Goal: Information Seeking & Learning: Find specific fact

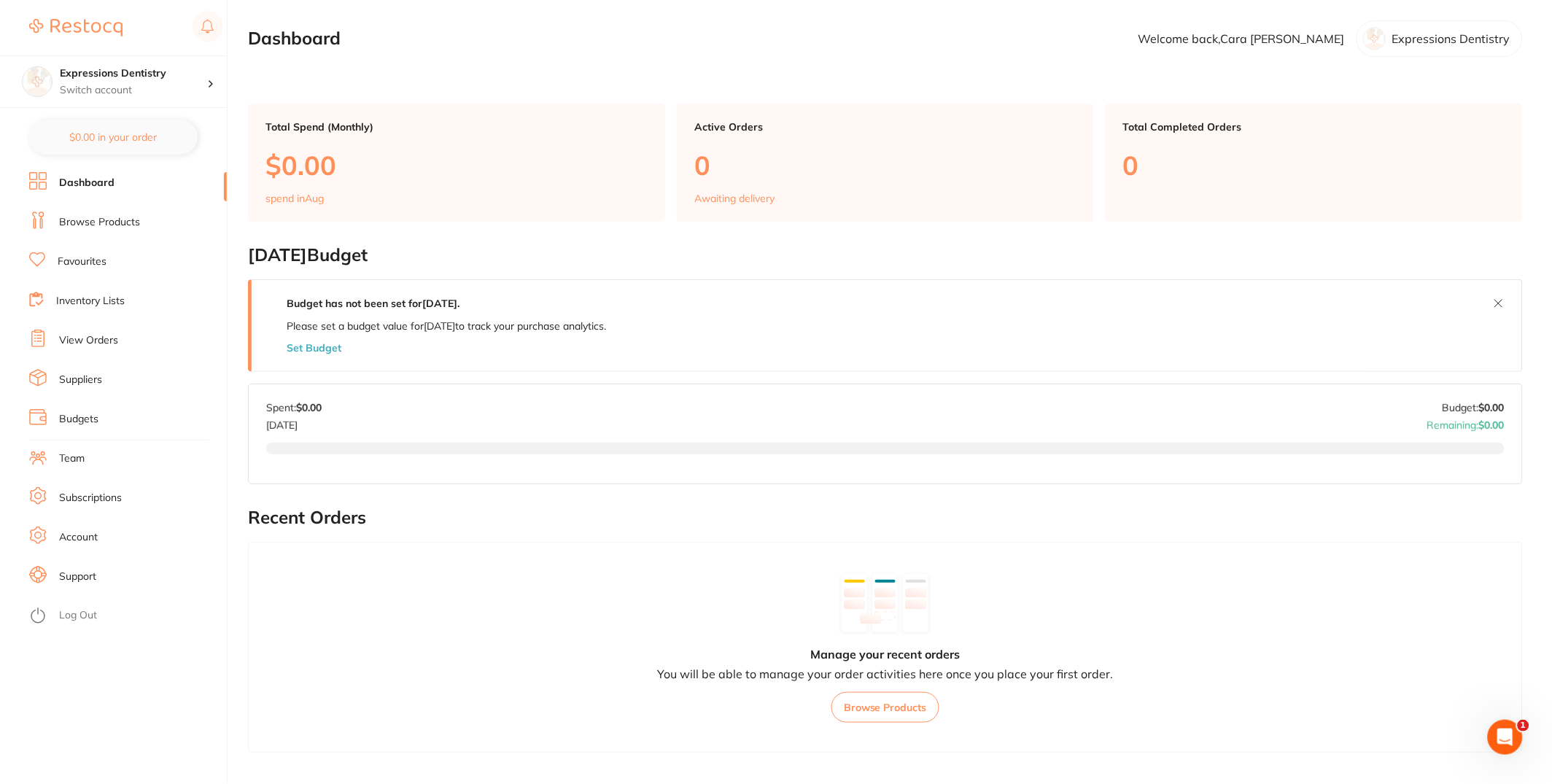
click at [127, 222] on link "Browse Products" at bounding box center [99, 222] width 81 height 15
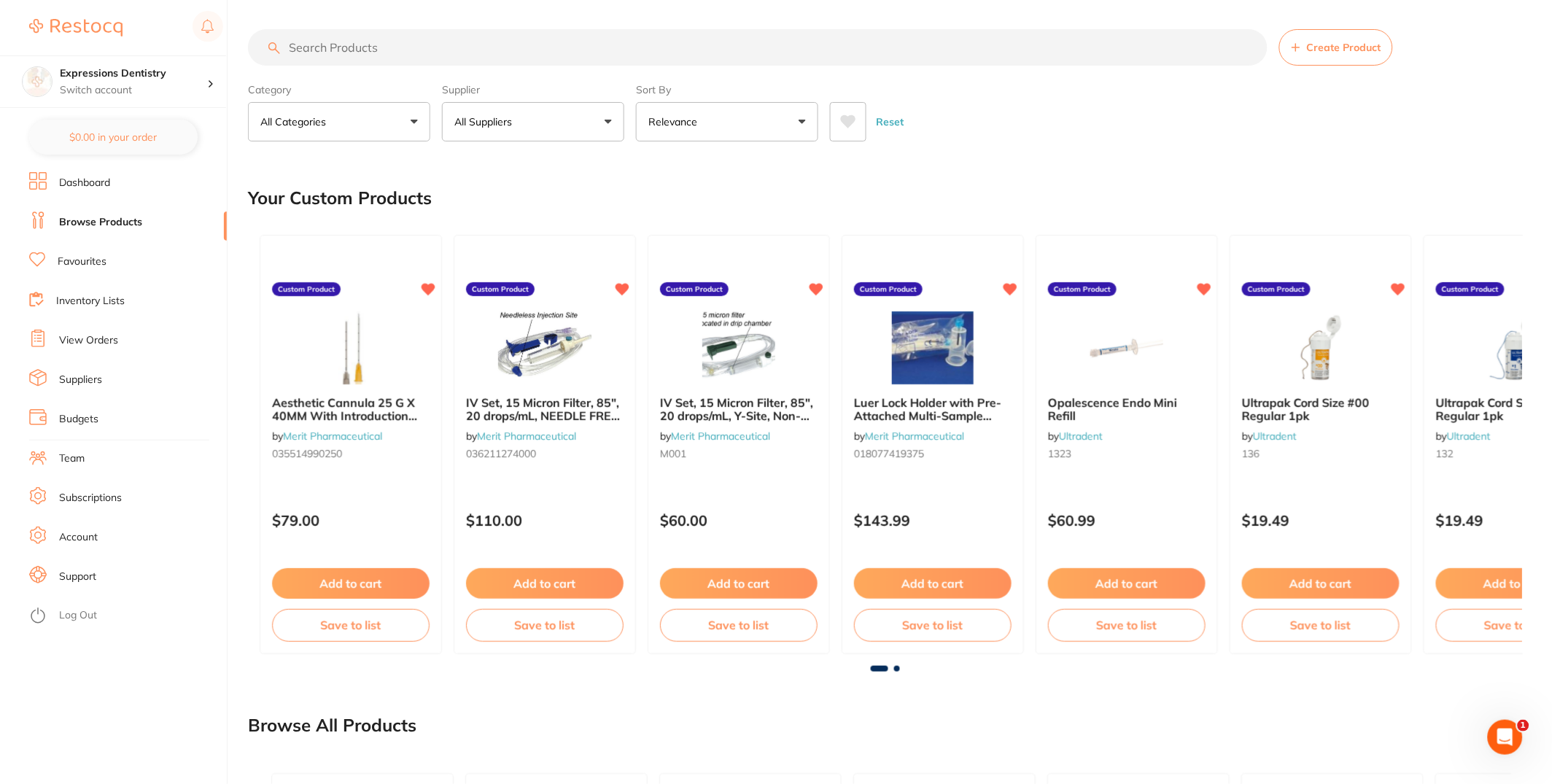
click at [110, 372] on li "Suppliers" at bounding box center [128, 380] width 197 height 22
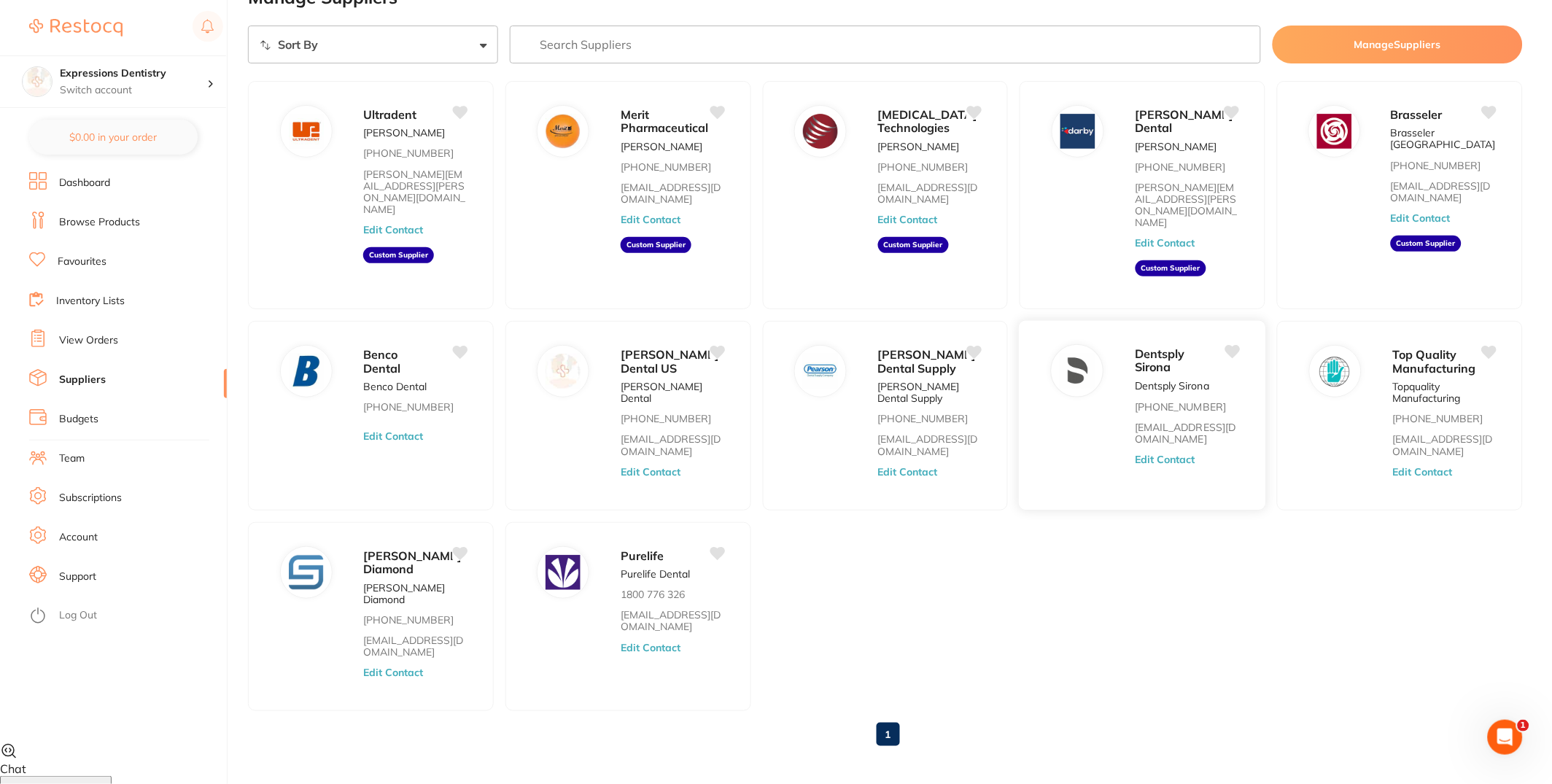
scroll to position [48, 0]
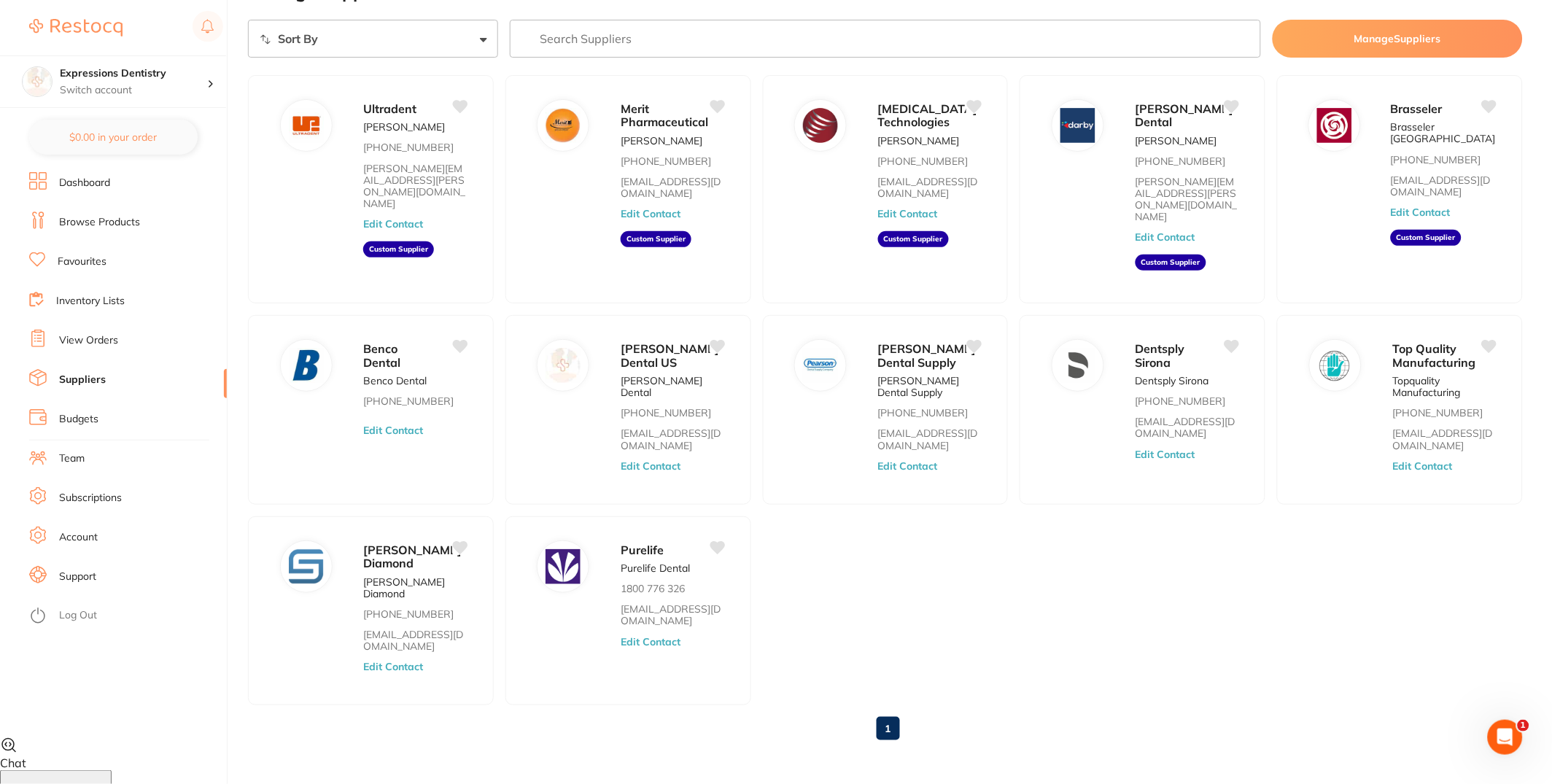
click at [97, 505] on link "Subscriptions" at bounding box center [91, 498] width 63 height 15
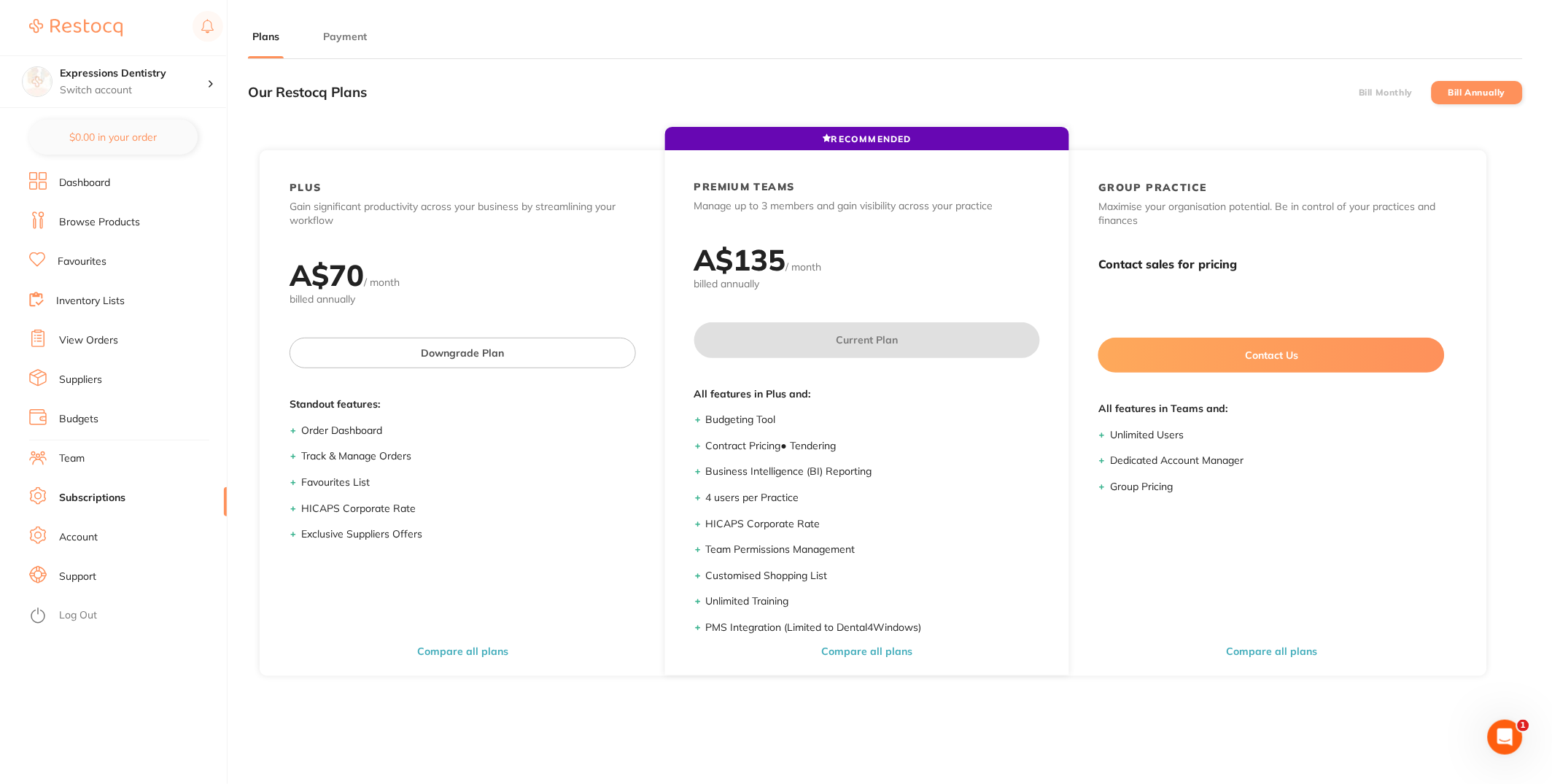
click at [1359, 99] on li "Bill Monthly" at bounding box center [1386, 93] width 91 height 23
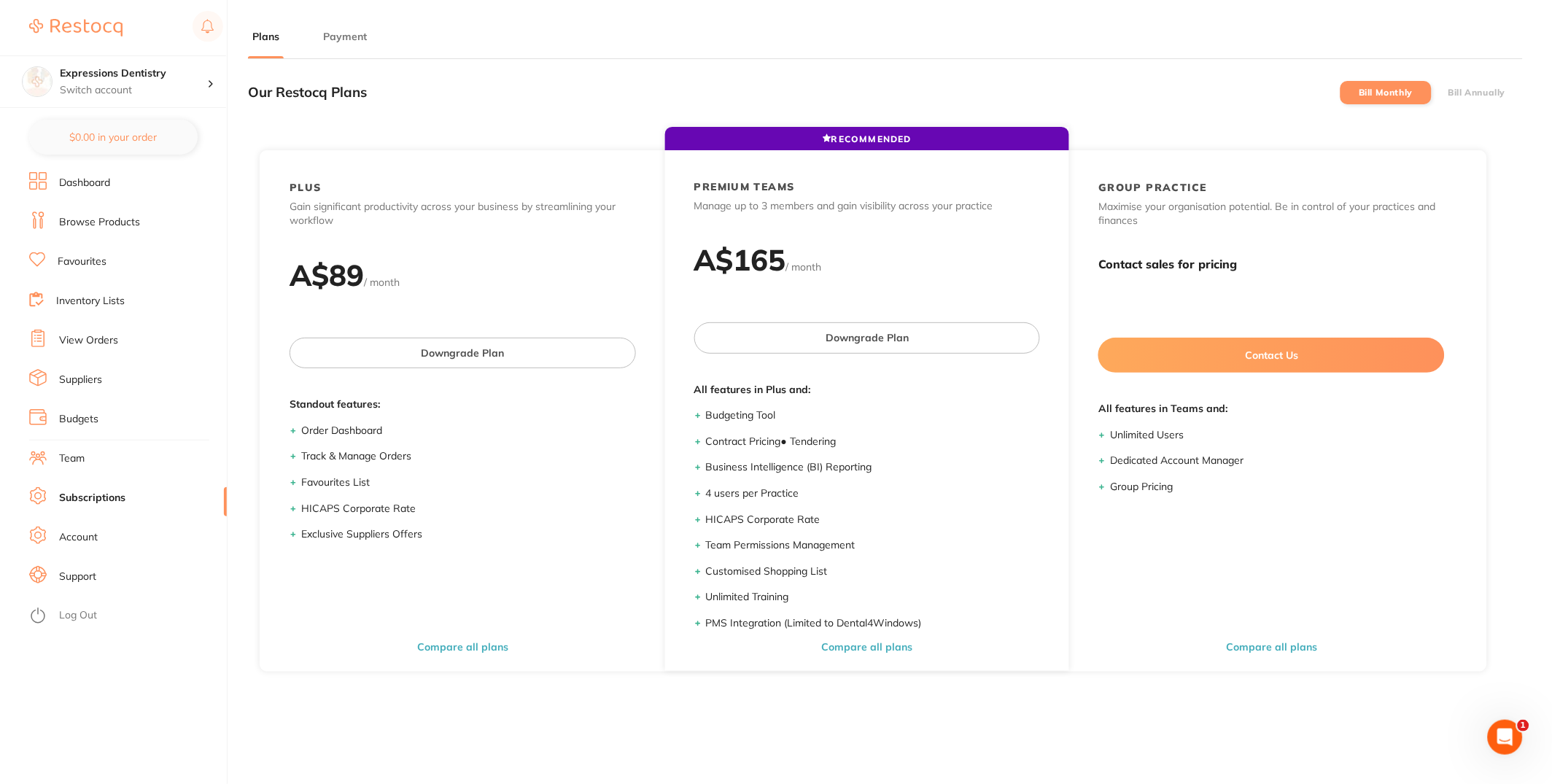
click at [97, 377] on link "Suppliers" at bounding box center [80, 380] width 43 height 15
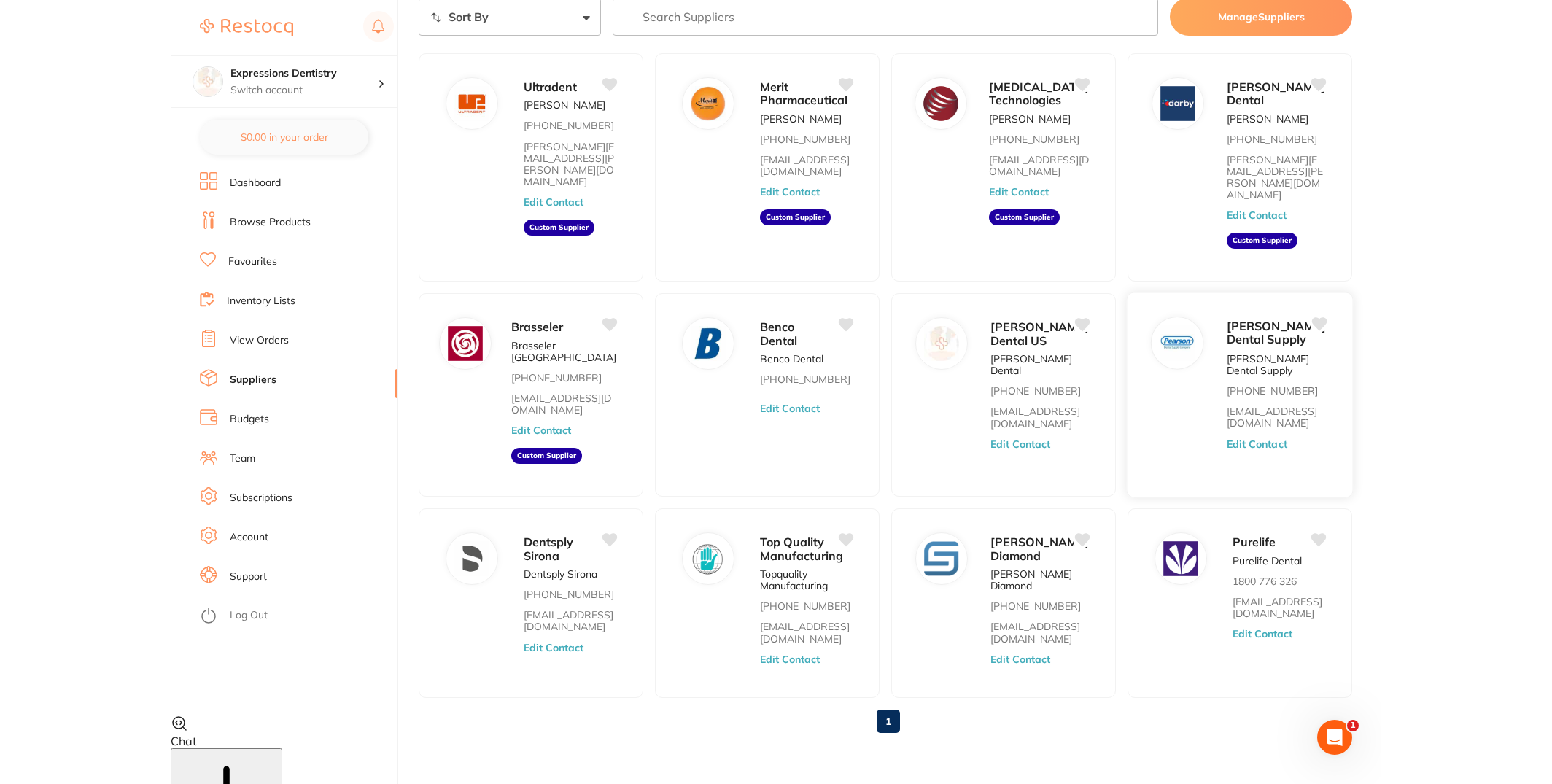
scroll to position [48, 0]
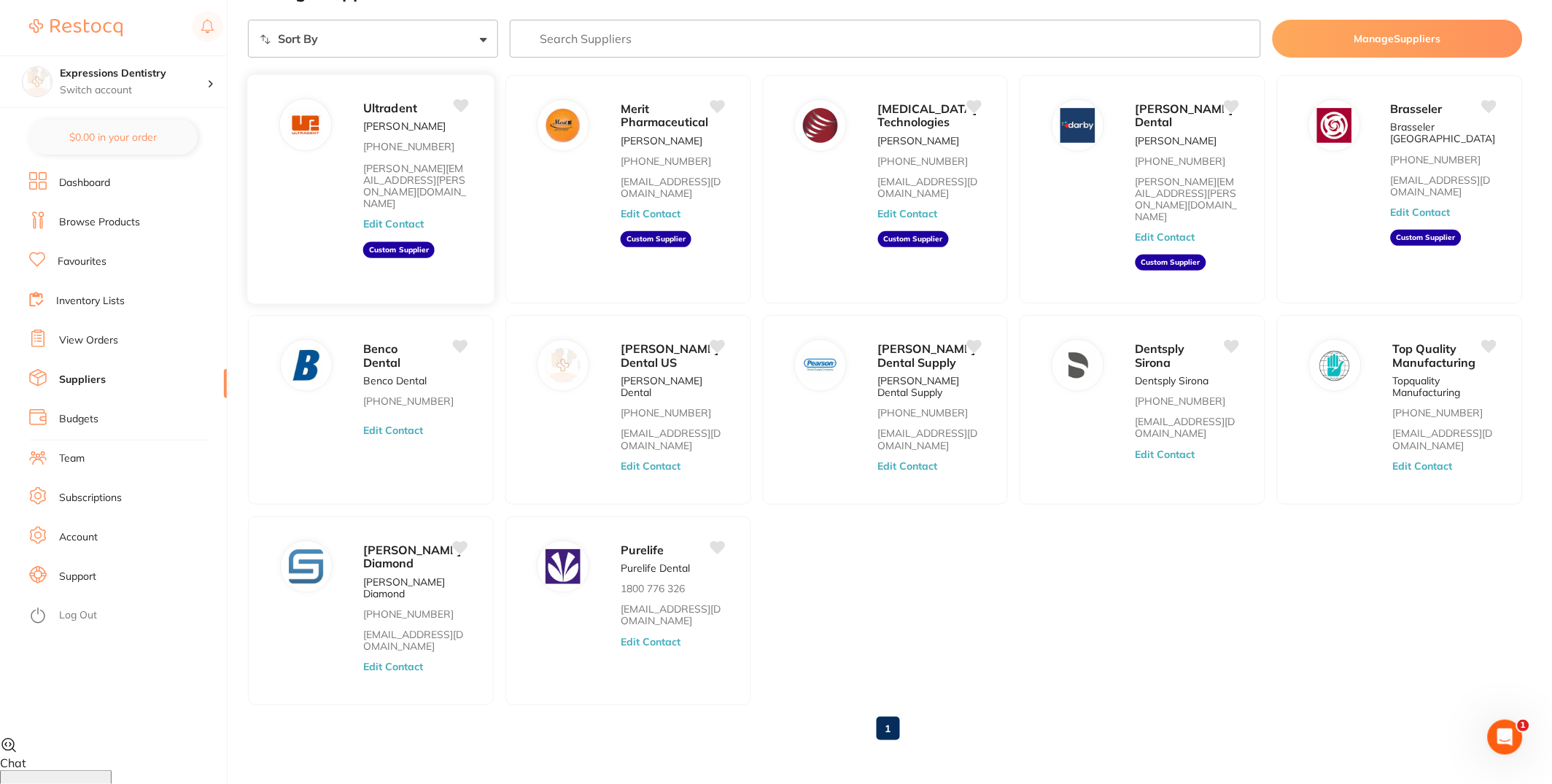
click at [460, 105] on icon at bounding box center [461, 106] width 15 height 13
click at [720, 99] on icon at bounding box center [718, 106] width 16 height 15
click at [974, 108] on icon at bounding box center [975, 106] width 15 height 13
click at [1233, 105] on icon at bounding box center [1232, 106] width 15 height 13
click at [1491, 106] on icon at bounding box center [1490, 106] width 15 height 13
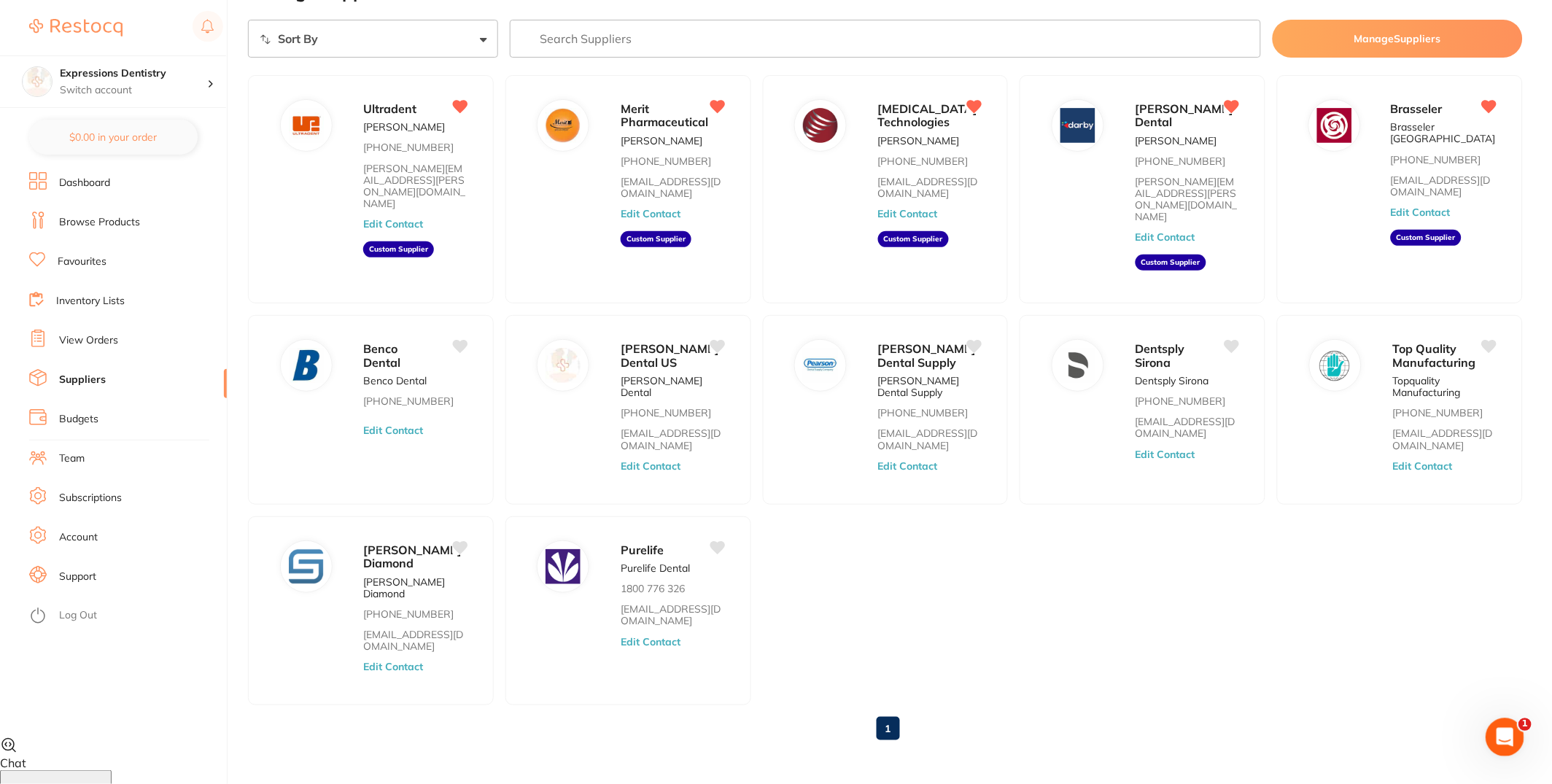
click at [1507, 745] on div "Open Intercom Messenger" at bounding box center [1502, 735] width 48 height 48
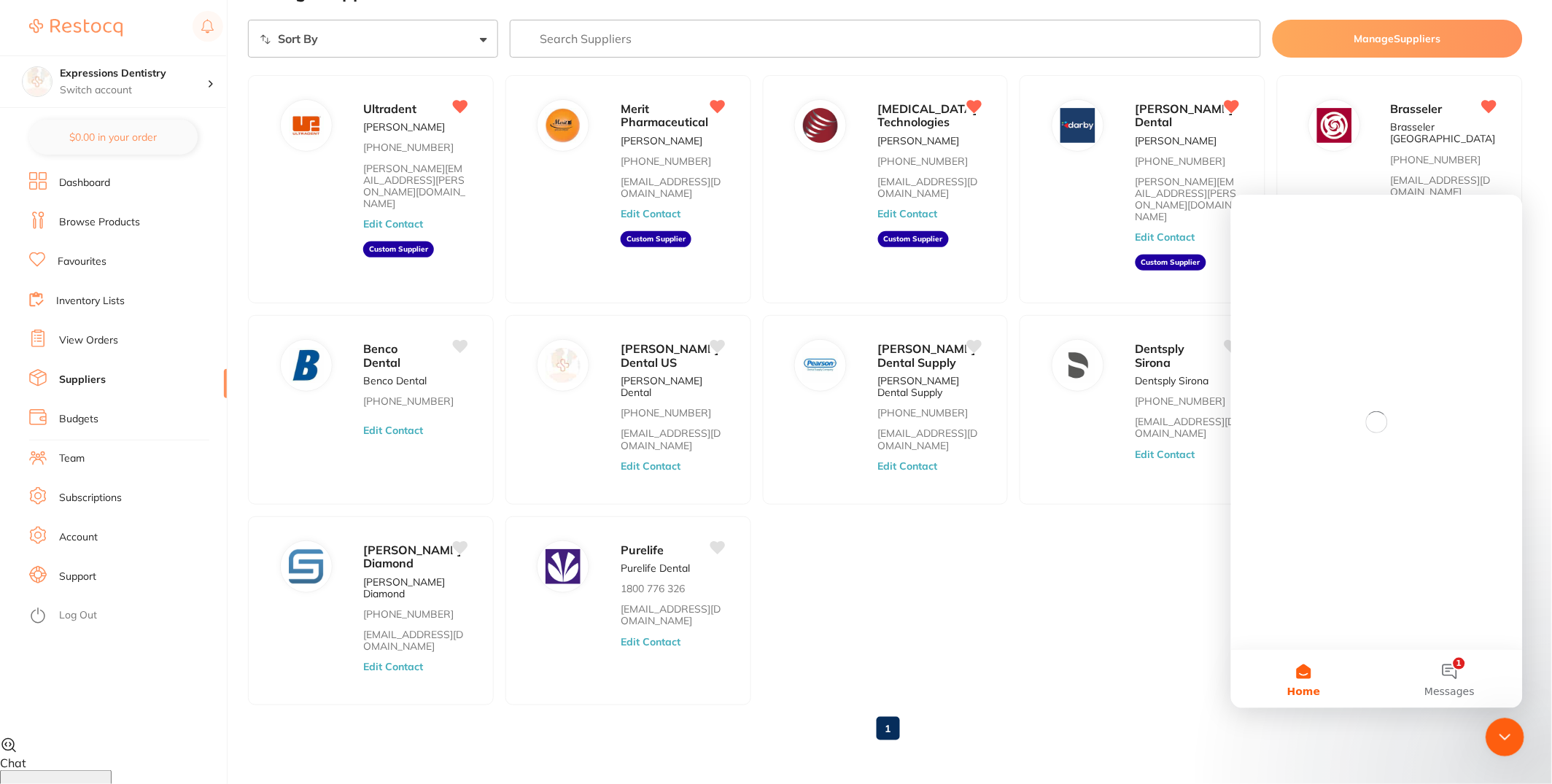
scroll to position [0, 0]
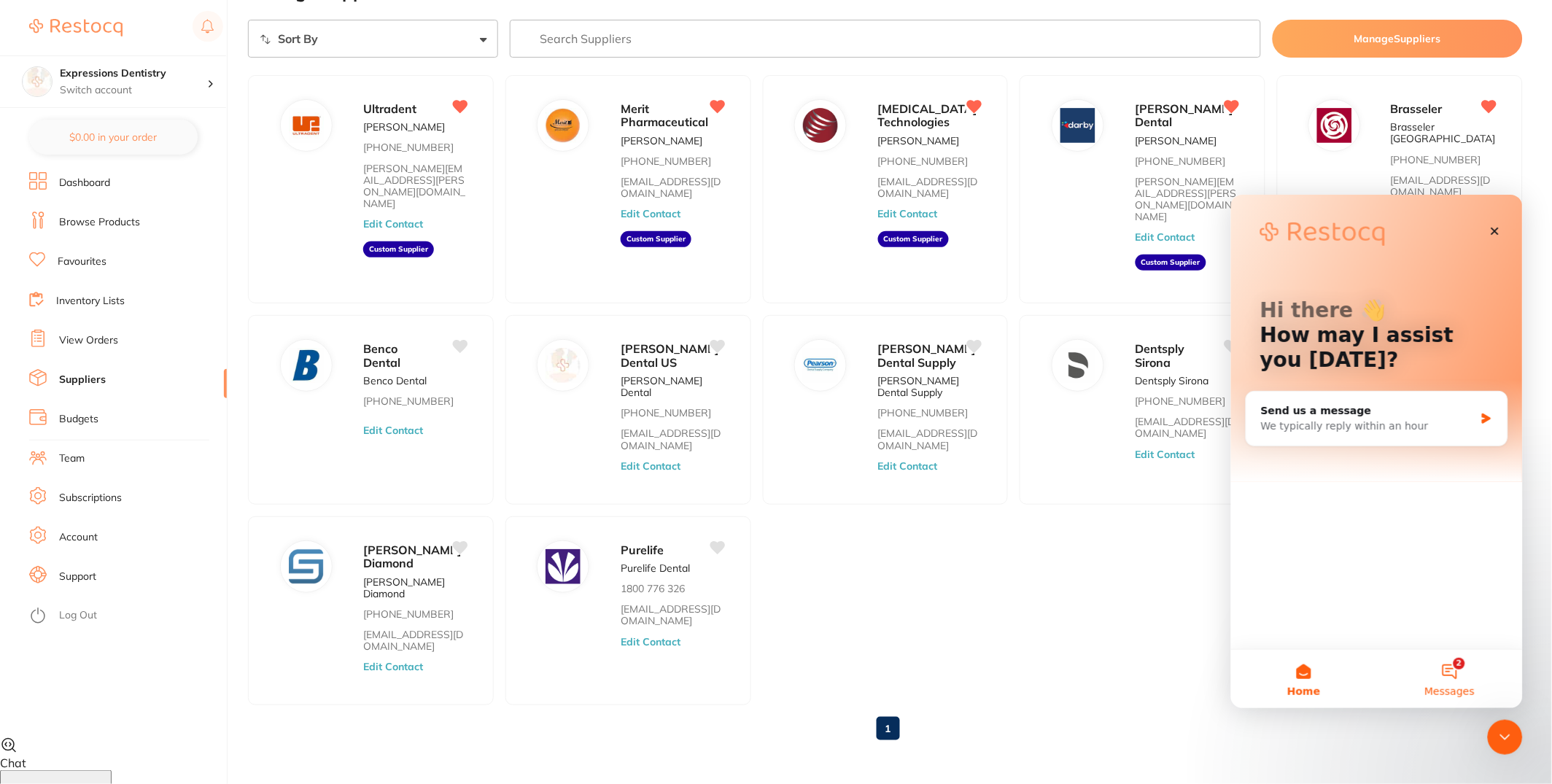
click at [1450, 680] on button "2 Messages" at bounding box center [1449, 679] width 146 height 59
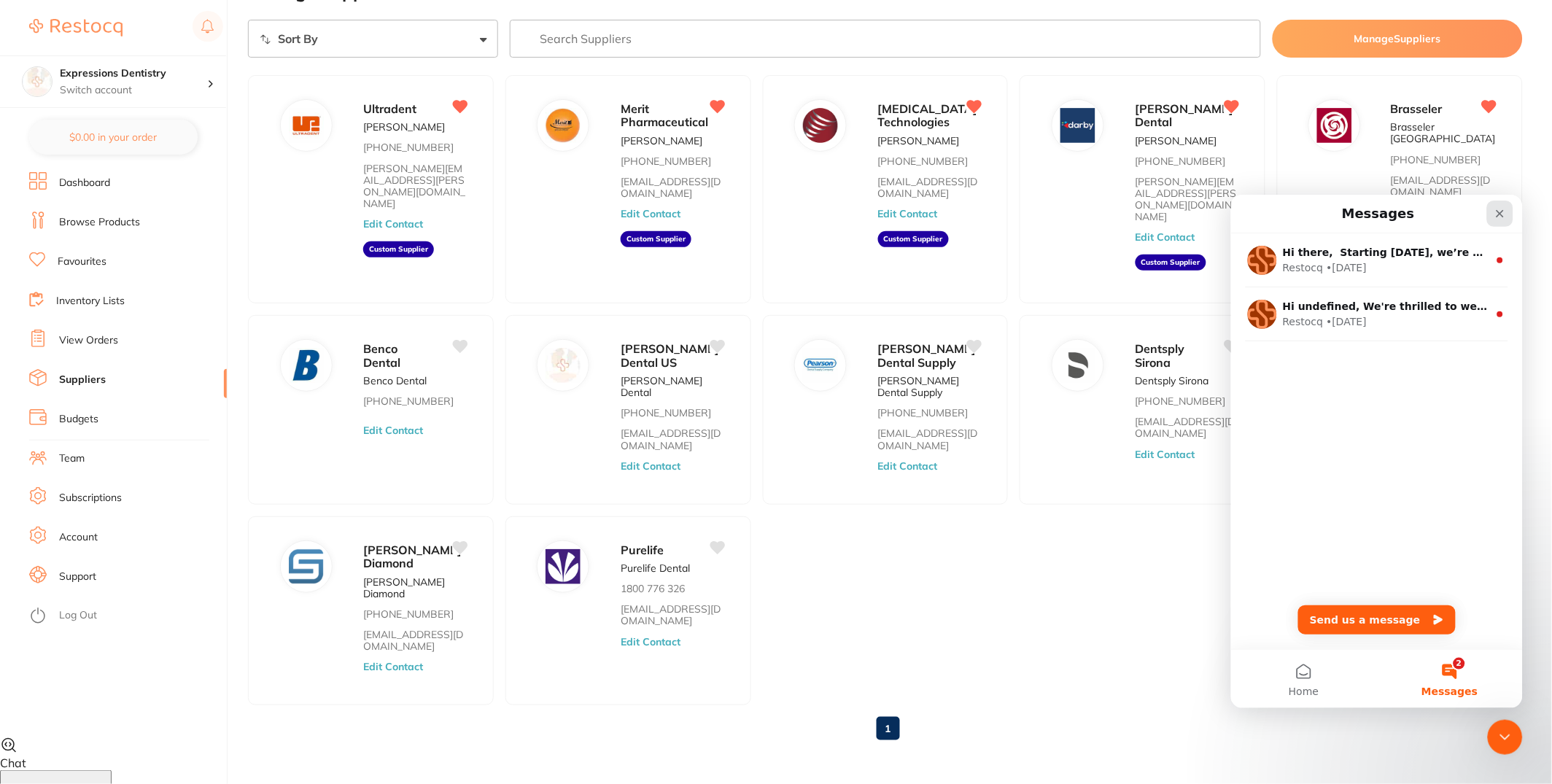
click at [1496, 216] on icon "Close" at bounding box center [1499, 213] width 8 height 8
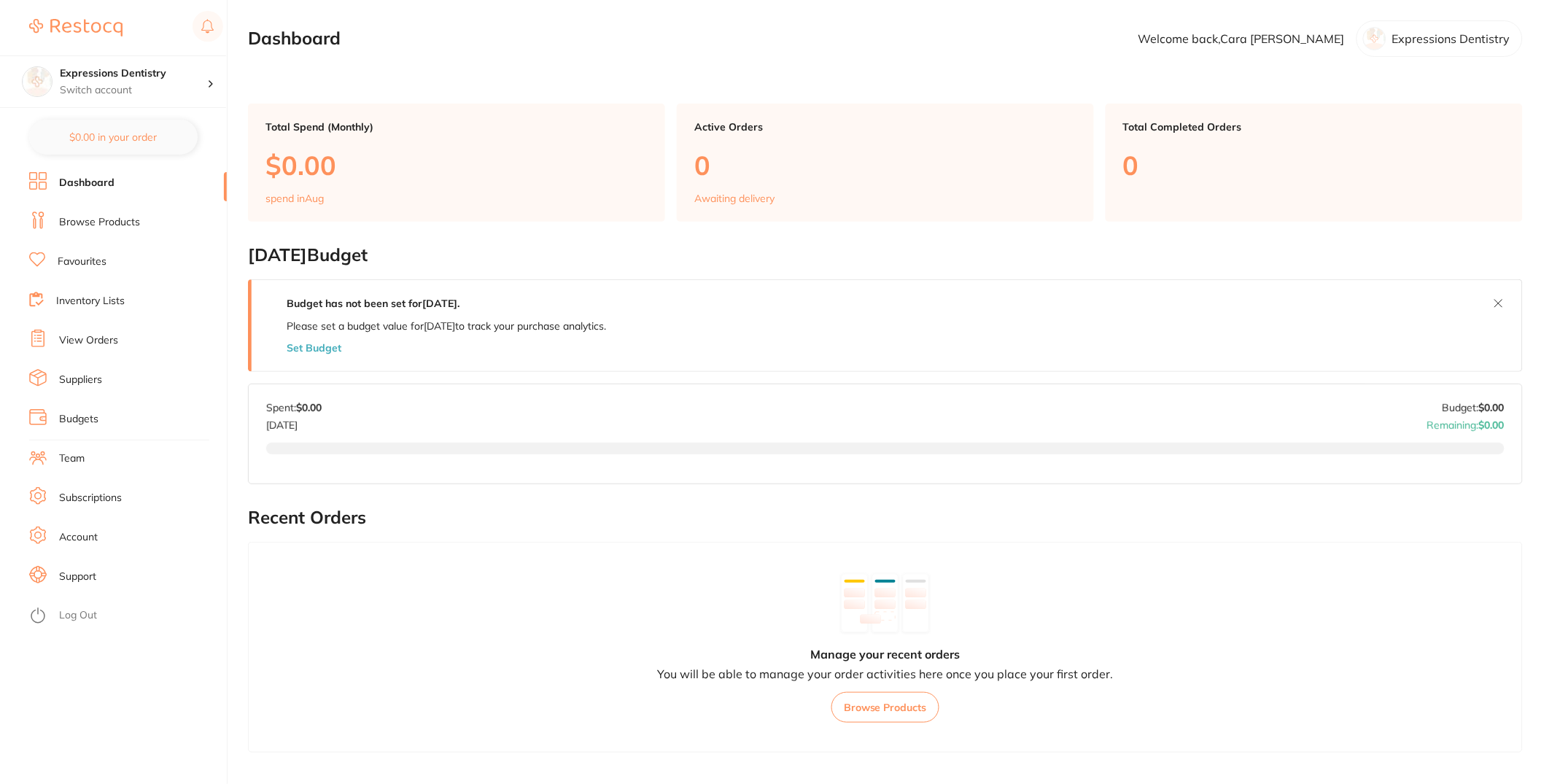
click at [132, 220] on link "Browse Products" at bounding box center [99, 222] width 81 height 15
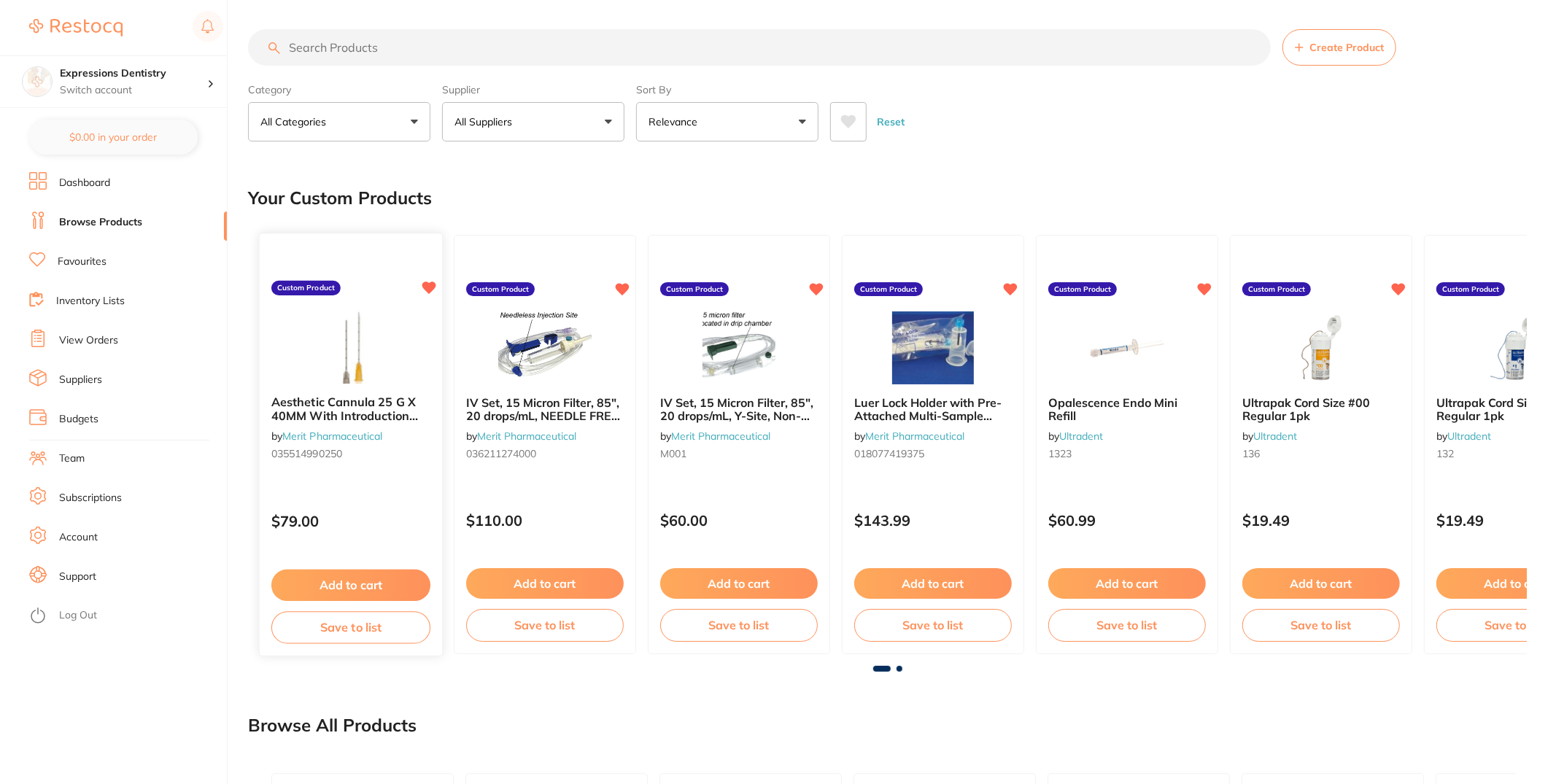
click at [342, 358] on img at bounding box center [350, 347] width 96 height 74
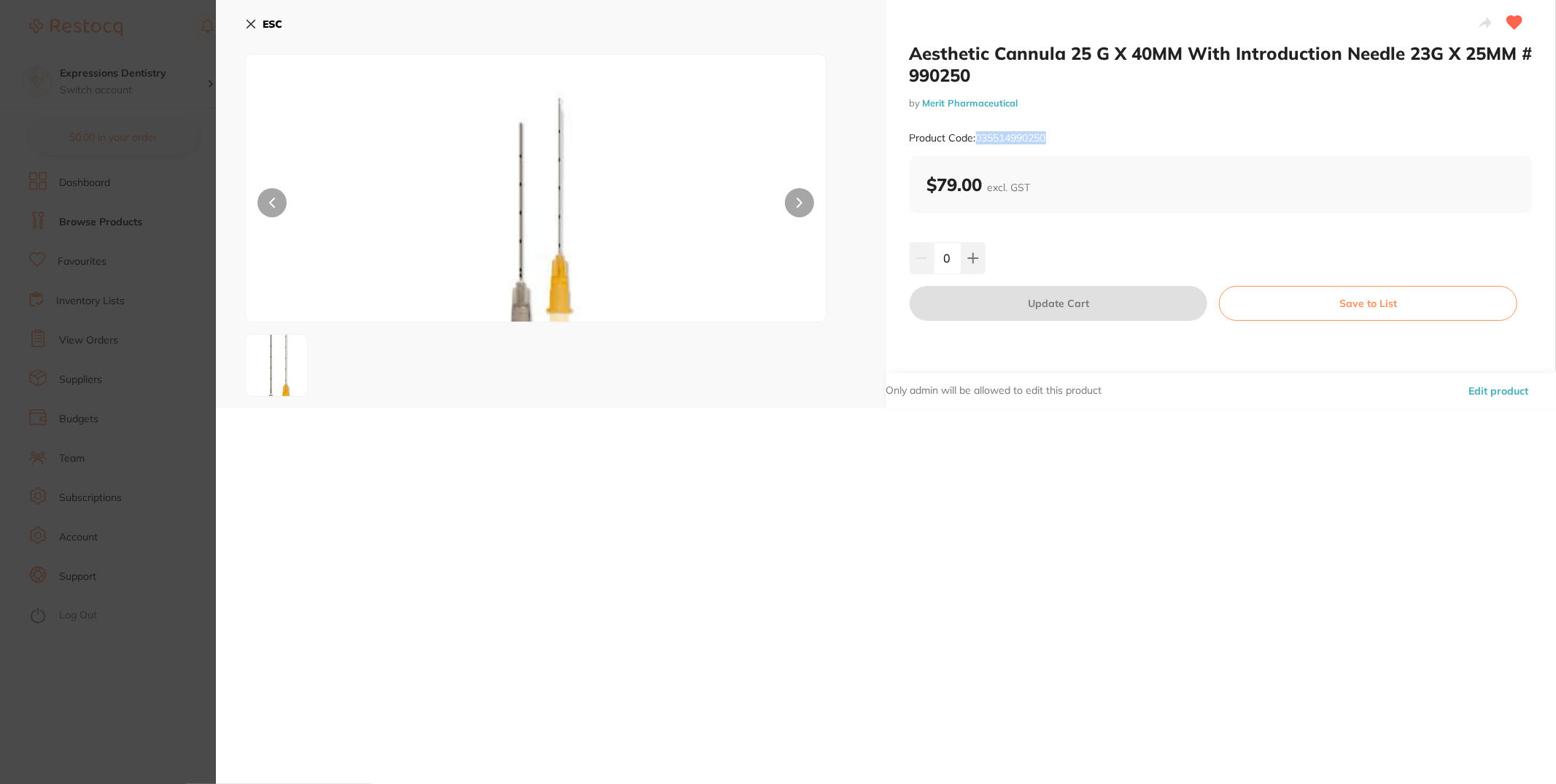
drag, startPoint x: 1051, startPoint y: 140, endPoint x: 977, endPoint y: 139, distance: 74.0
type textarea "035514990250"
click at [977, 139] on div "Product Code: 035514990250" at bounding box center [1222, 138] width 624 height 36
drag, startPoint x: 1049, startPoint y: 190, endPoint x: 988, endPoint y: 184, distance: 61.3
click at [988, 184] on div "$79.00 excl. GST" at bounding box center [1221, 184] width 589 height 22
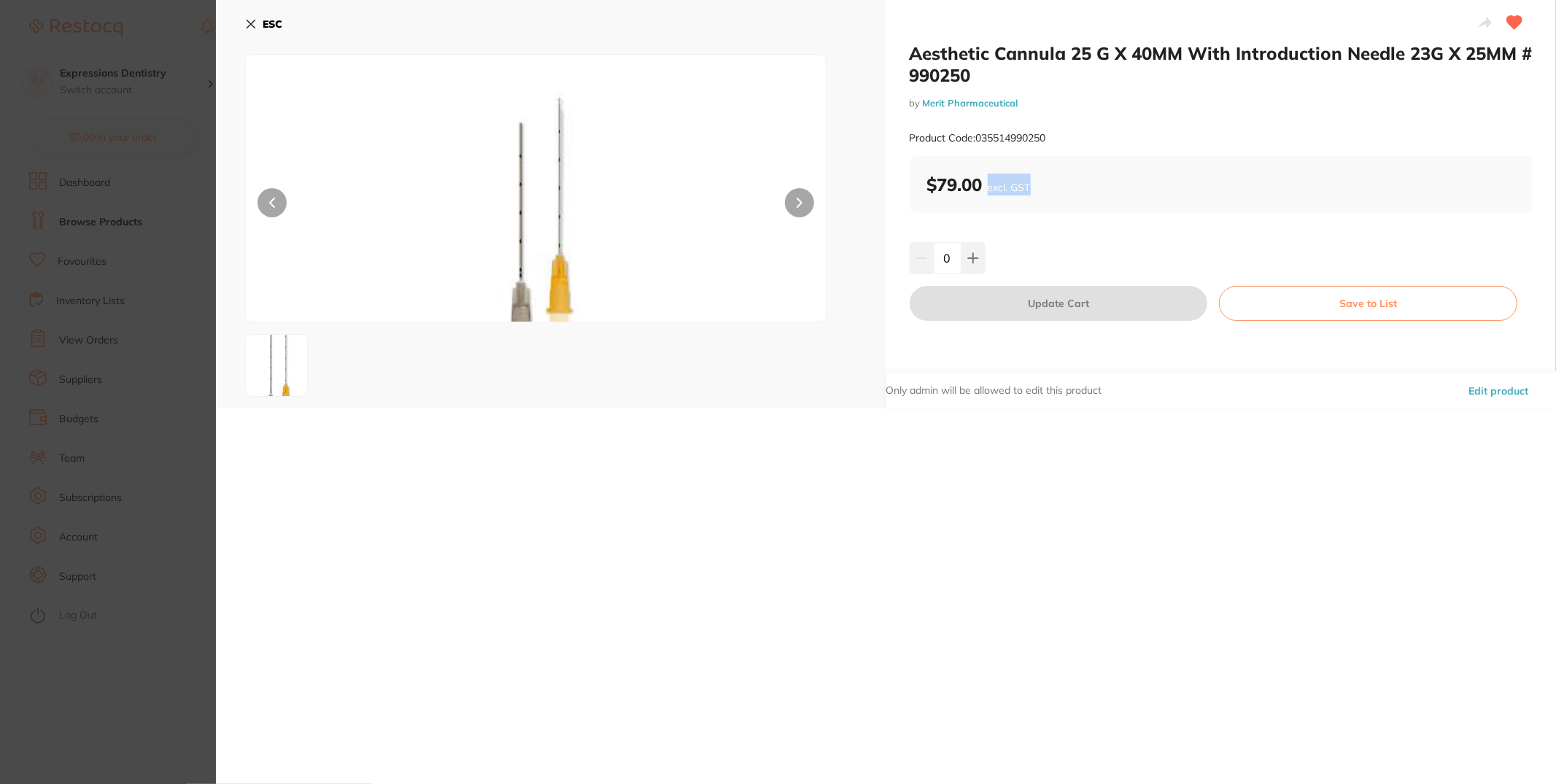
click at [253, 20] on icon at bounding box center [251, 24] width 12 height 12
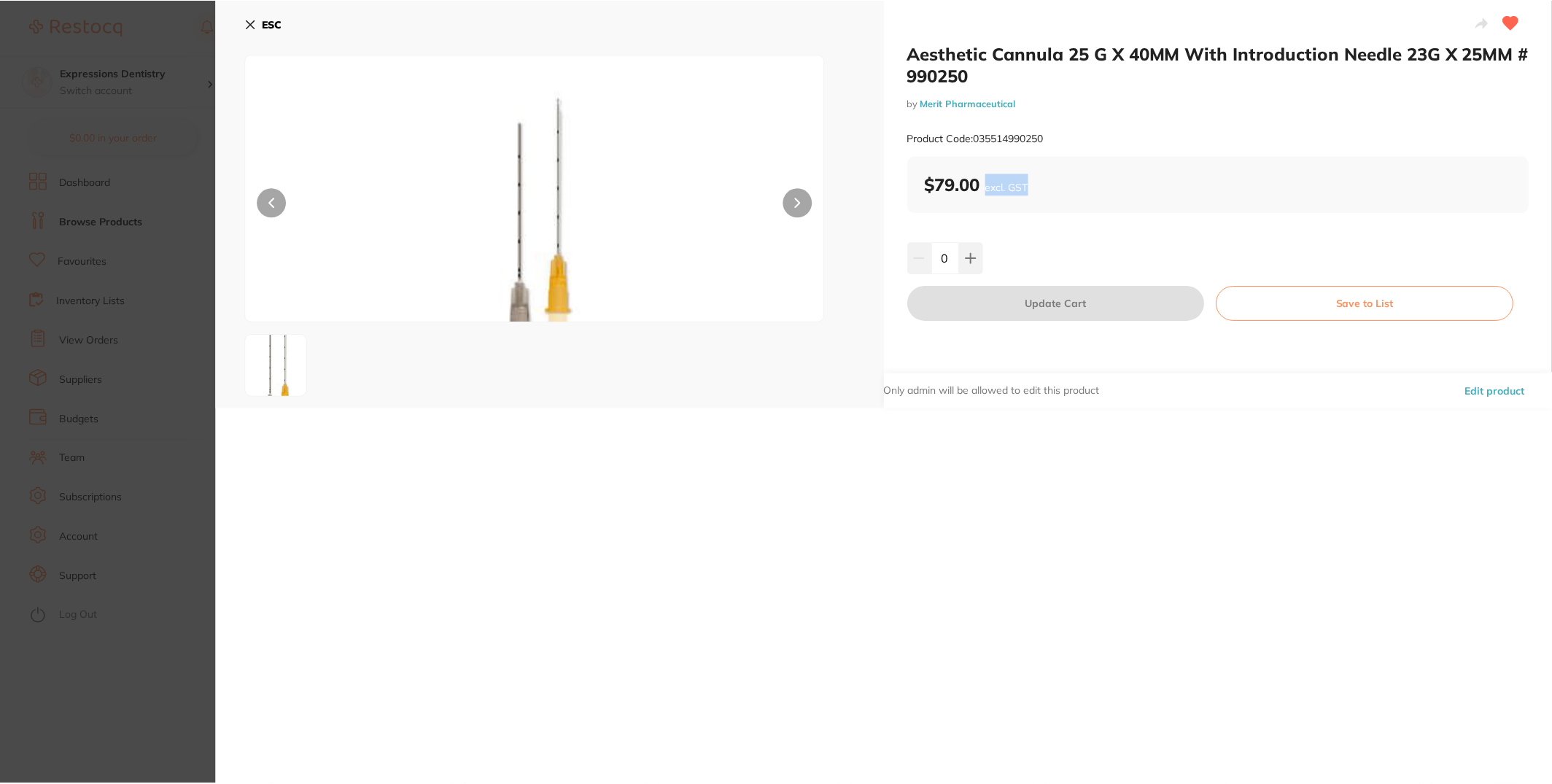
scroll to position [48, 0]
